Goal: Task Accomplishment & Management: Check status

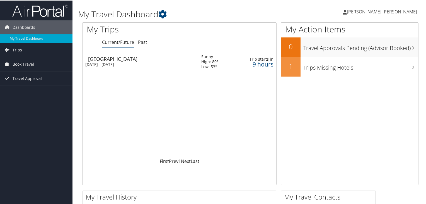
click at [116, 61] on div "[DATE] - [DATE]" at bounding box center [139, 63] width 108 height 5
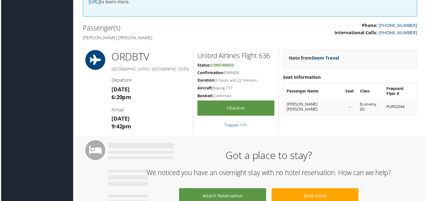
scroll to position [144, 0]
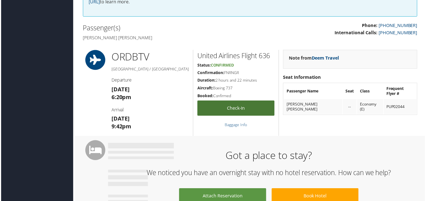
click at [225, 109] on link "Check-in" at bounding box center [236, 108] width 78 height 15
